Goal: Find specific page/section: Find specific page/section

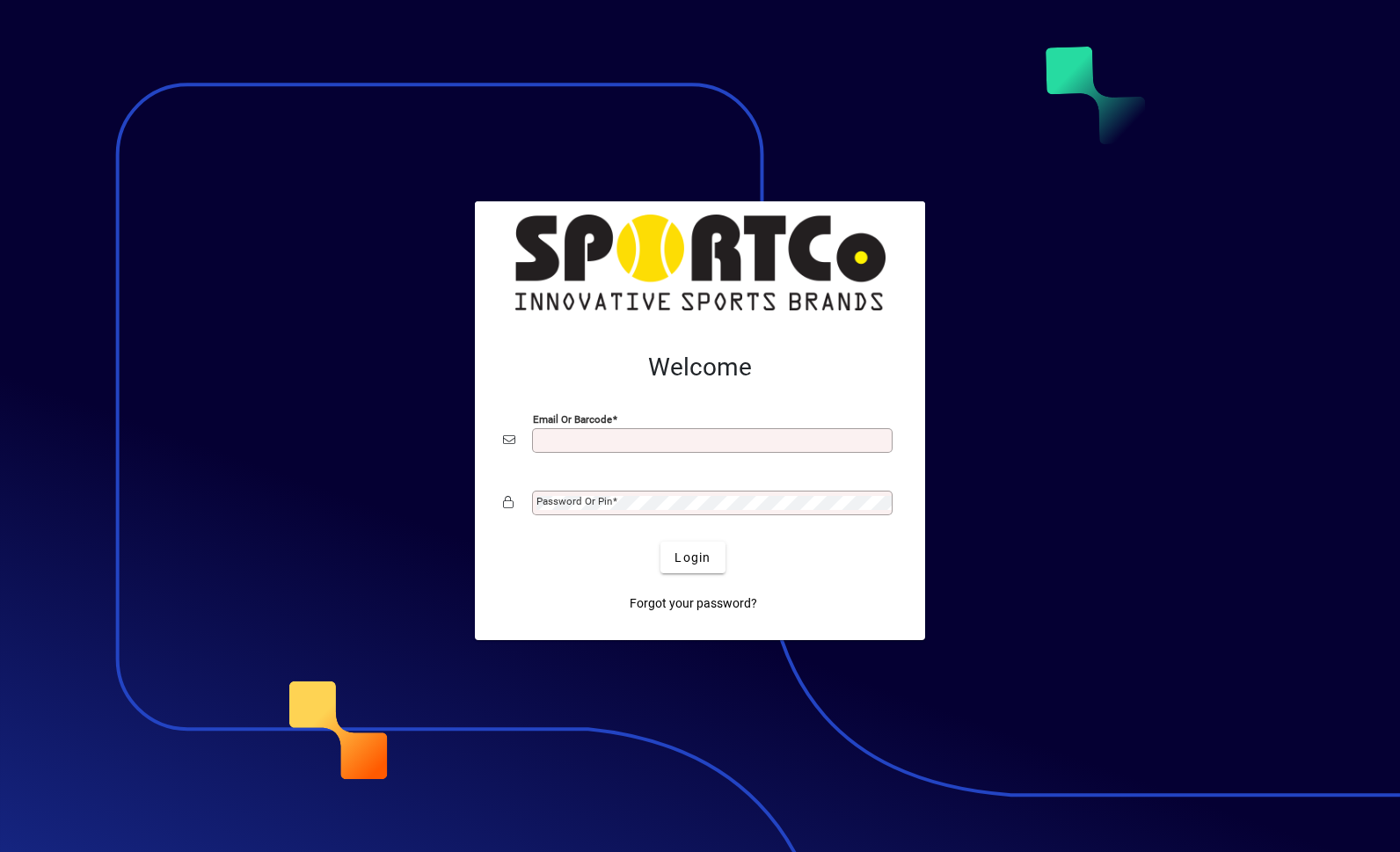
scroll to position [3, 0]
type input "**********"
click at [692, 557] on button "Login" at bounding box center [692, 558] width 64 height 32
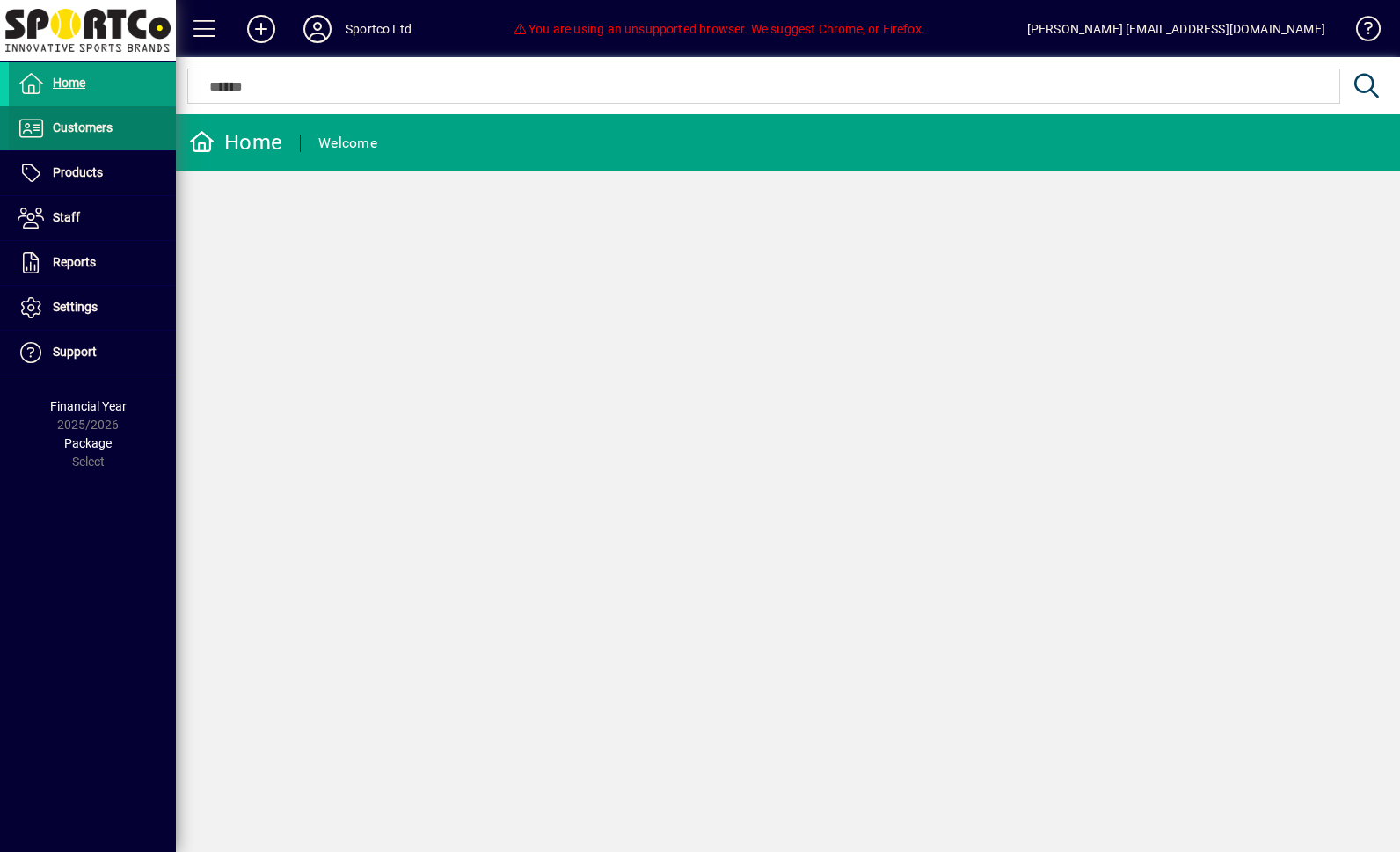
click at [83, 127] on span "Customers" at bounding box center [82, 127] width 59 height 14
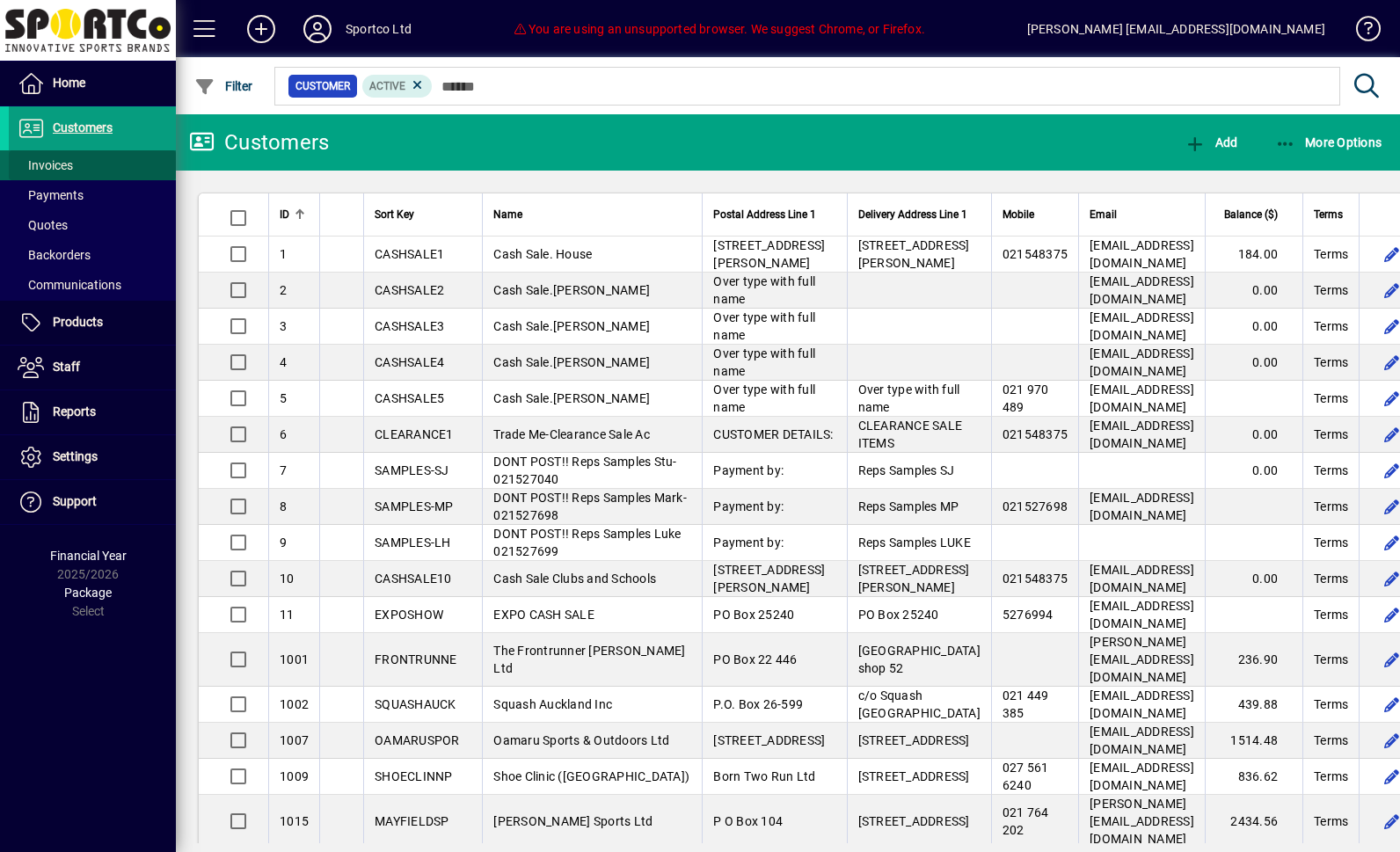
click at [45, 163] on span "Invoices" at bounding box center [45, 165] width 56 height 14
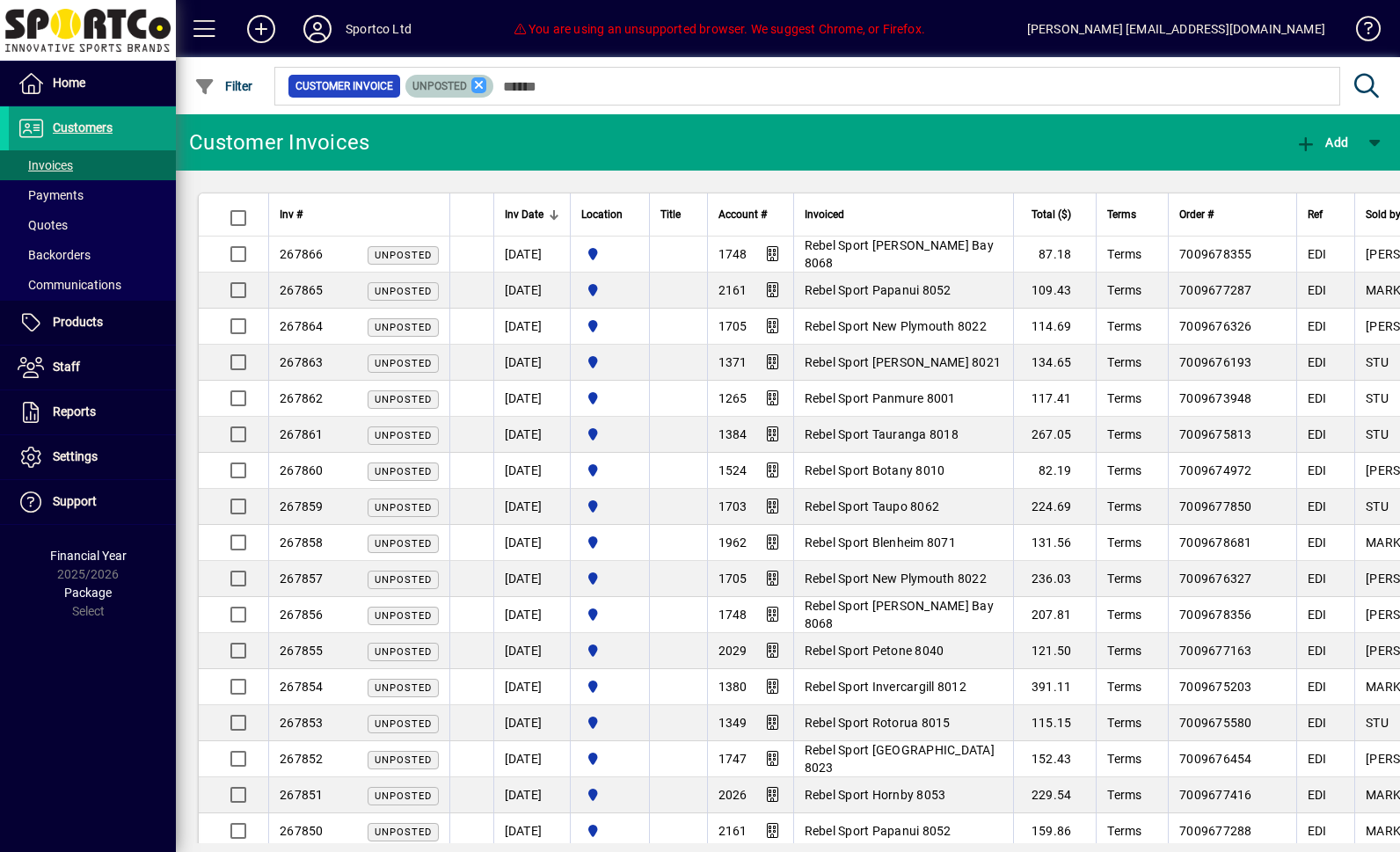
click at [487, 82] on icon at bounding box center [479, 85] width 16 height 16
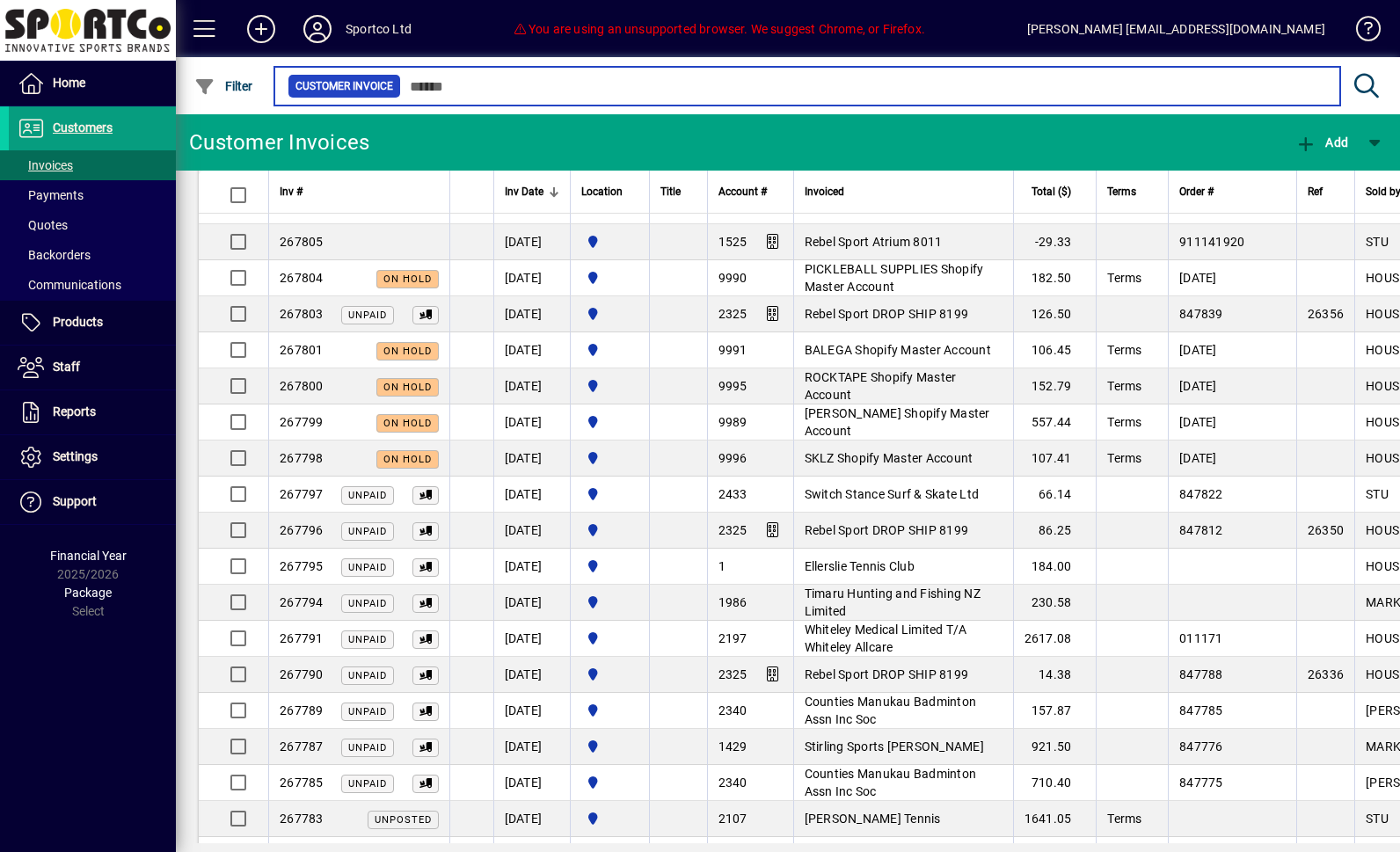
scroll to position [1998, 0]
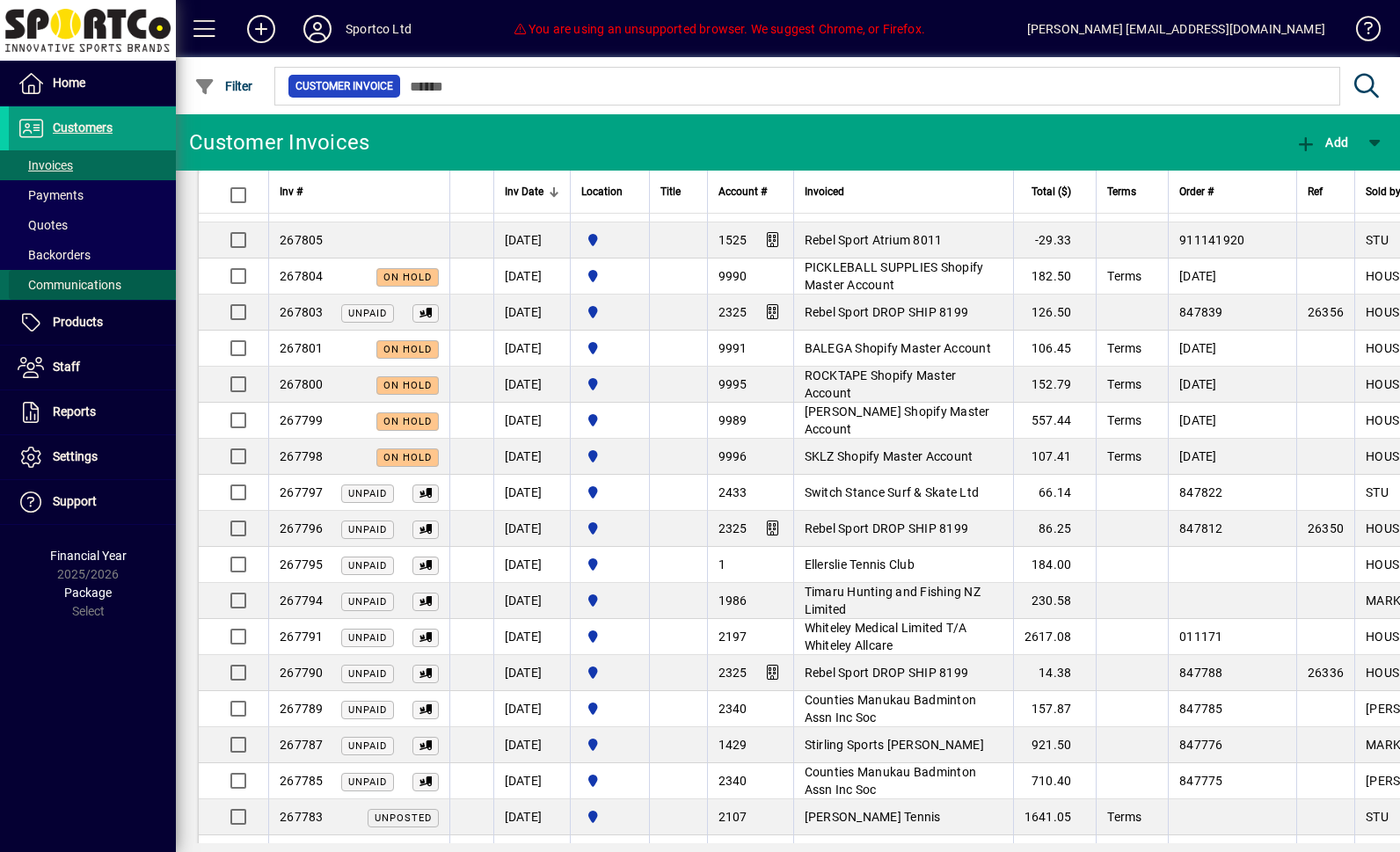
click at [62, 281] on span "Communications" at bounding box center [70, 285] width 104 height 14
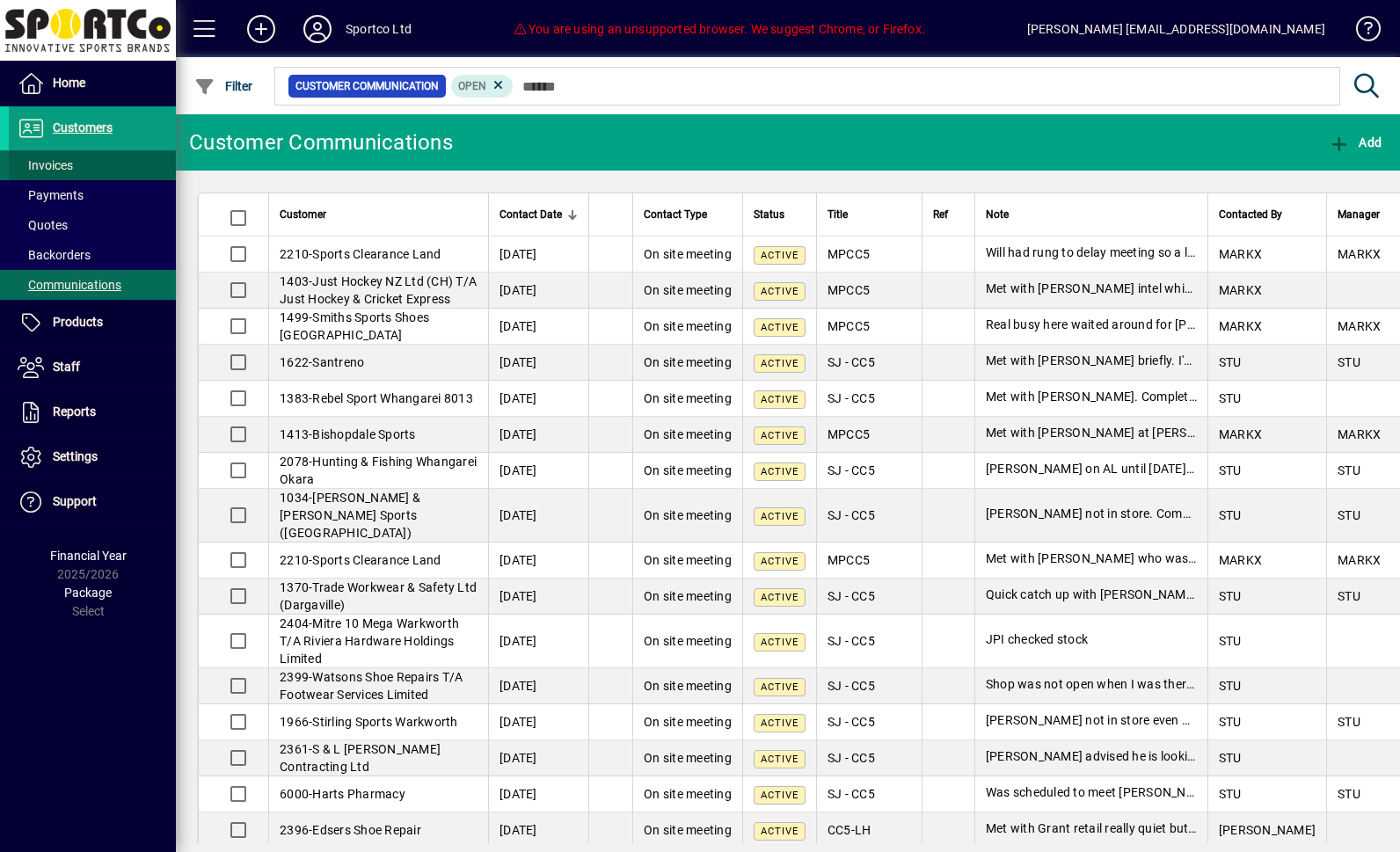
click at [47, 163] on span "Invoices" at bounding box center [45, 165] width 56 height 14
